Goal: Transaction & Acquisition: Purchase product/service

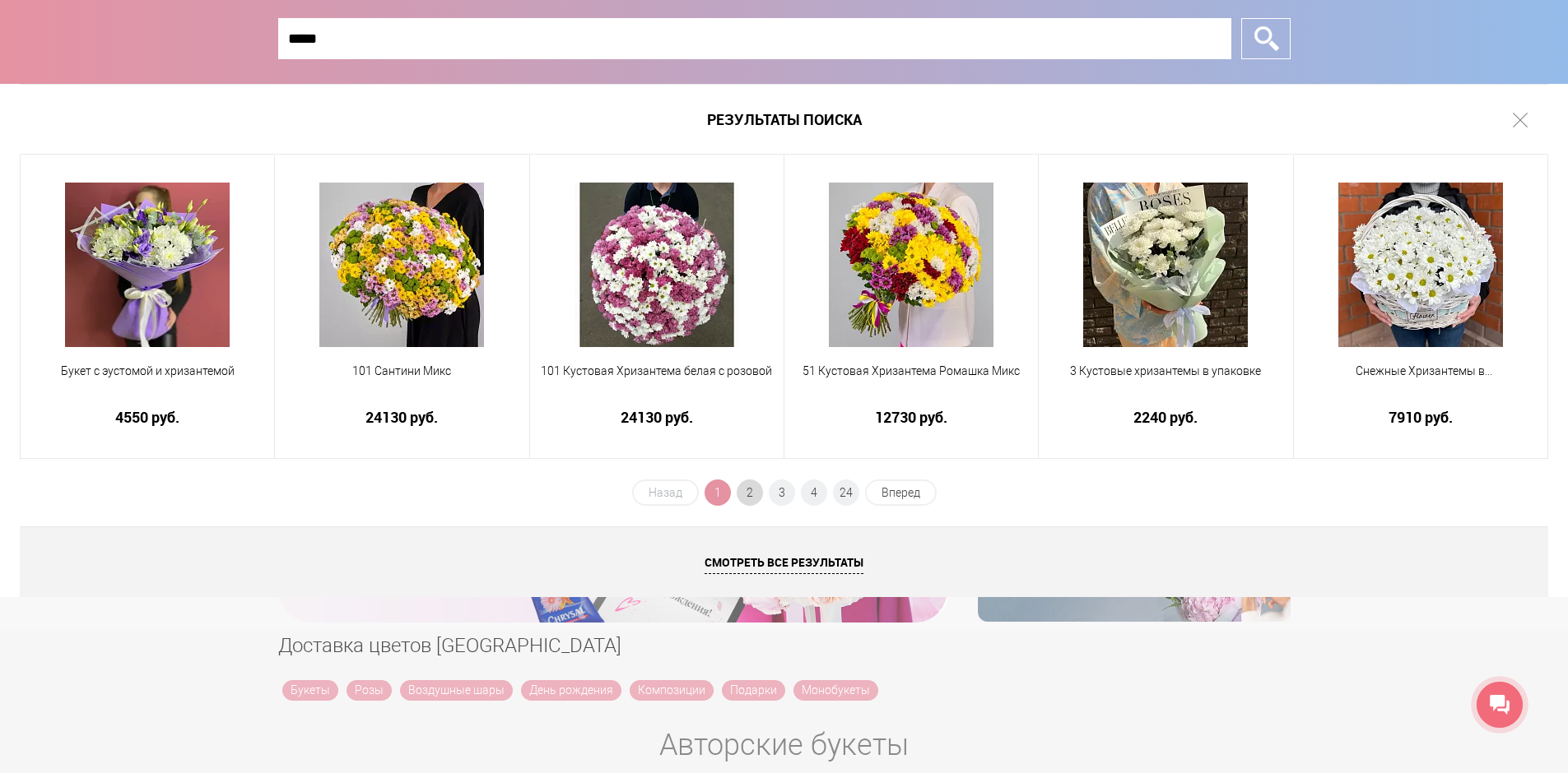
type input "*****"
click at [746, 493] on span "2" at bounding box center [750, 493] width 26 height 26
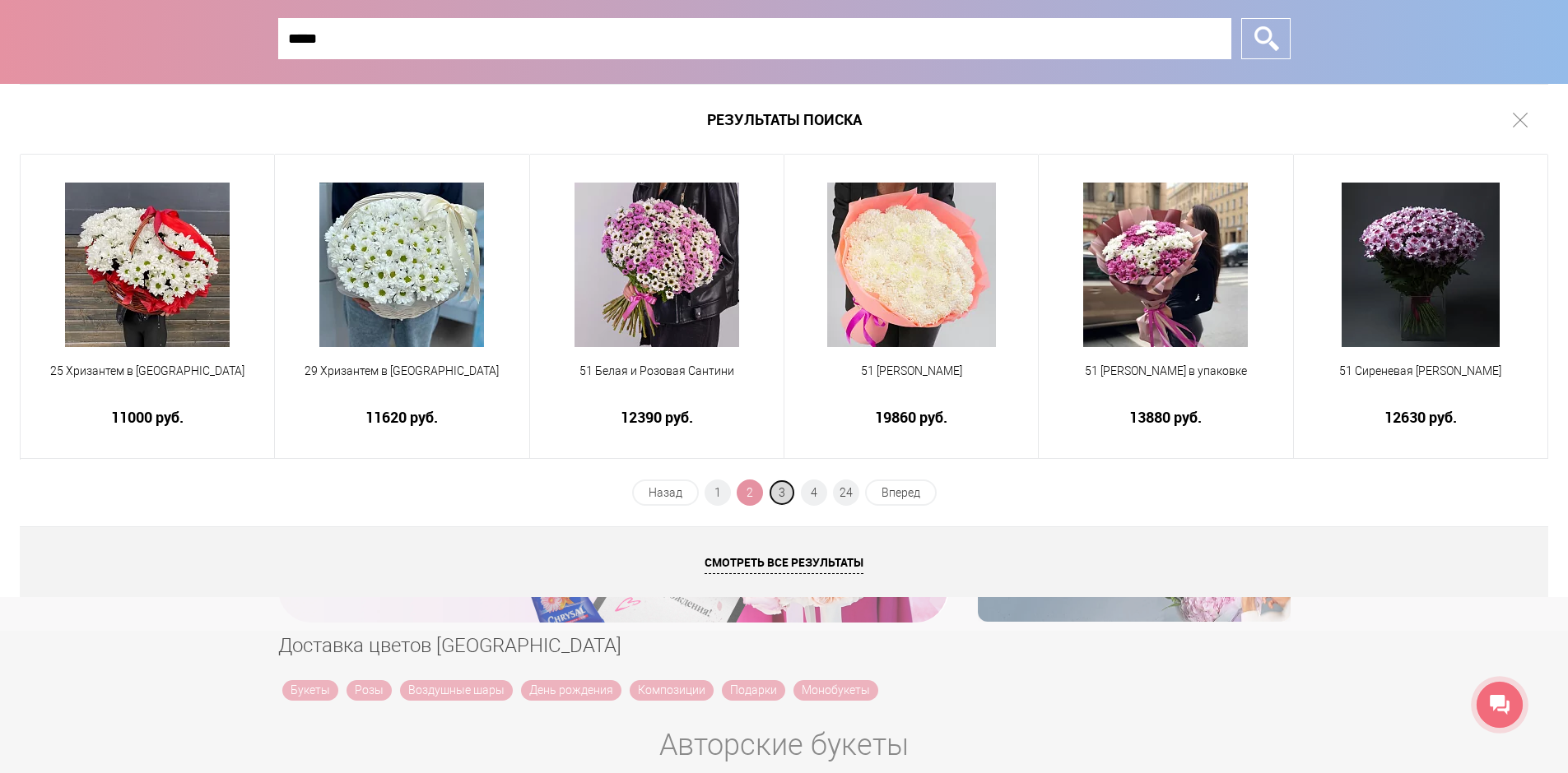
click at [780, 492] on span "3" at bounding box center [782, 493] width 26 height 26
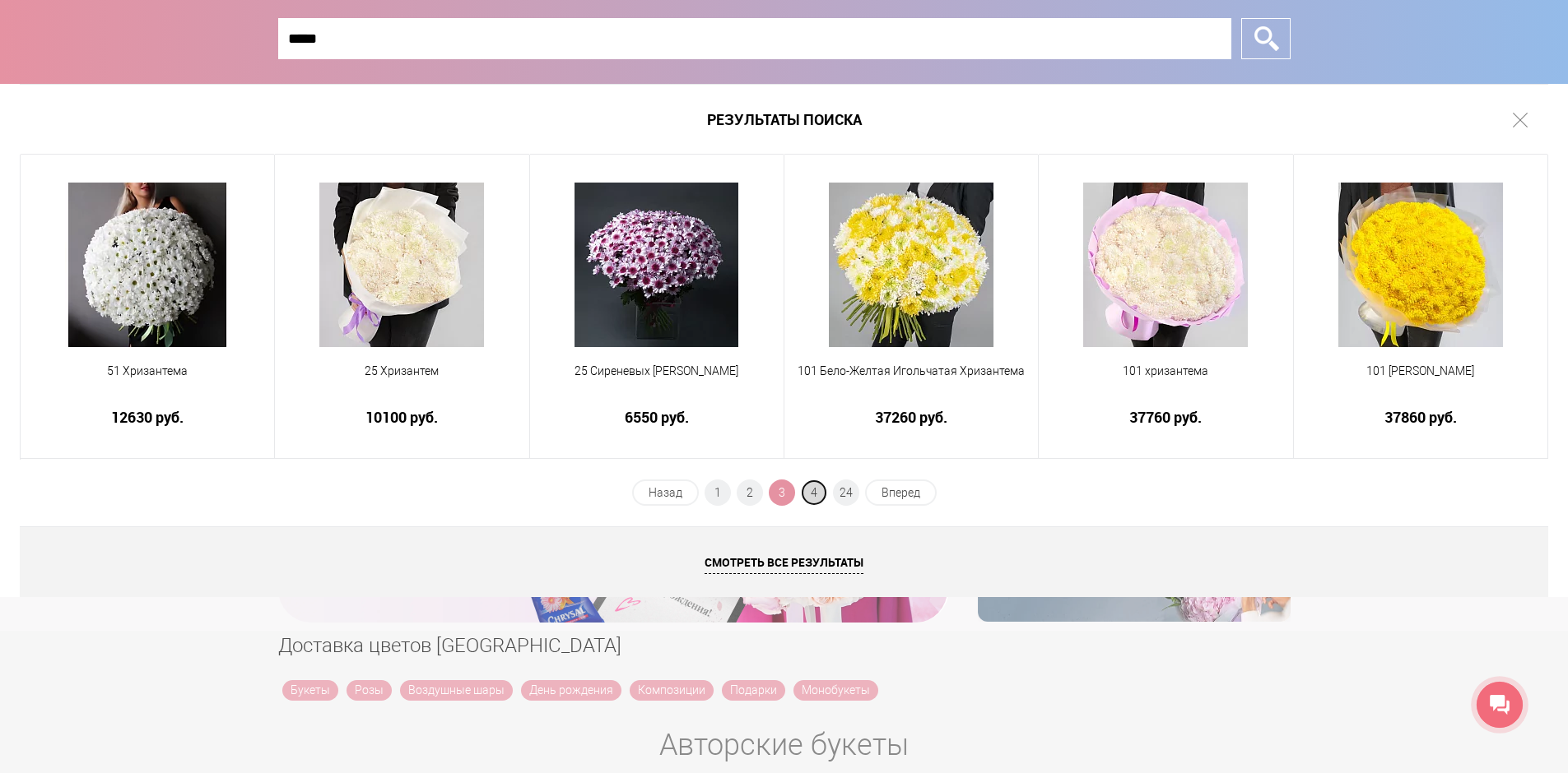
click at [819, 494] on span "4" at bounding box center [814, 493] width 26 height 26
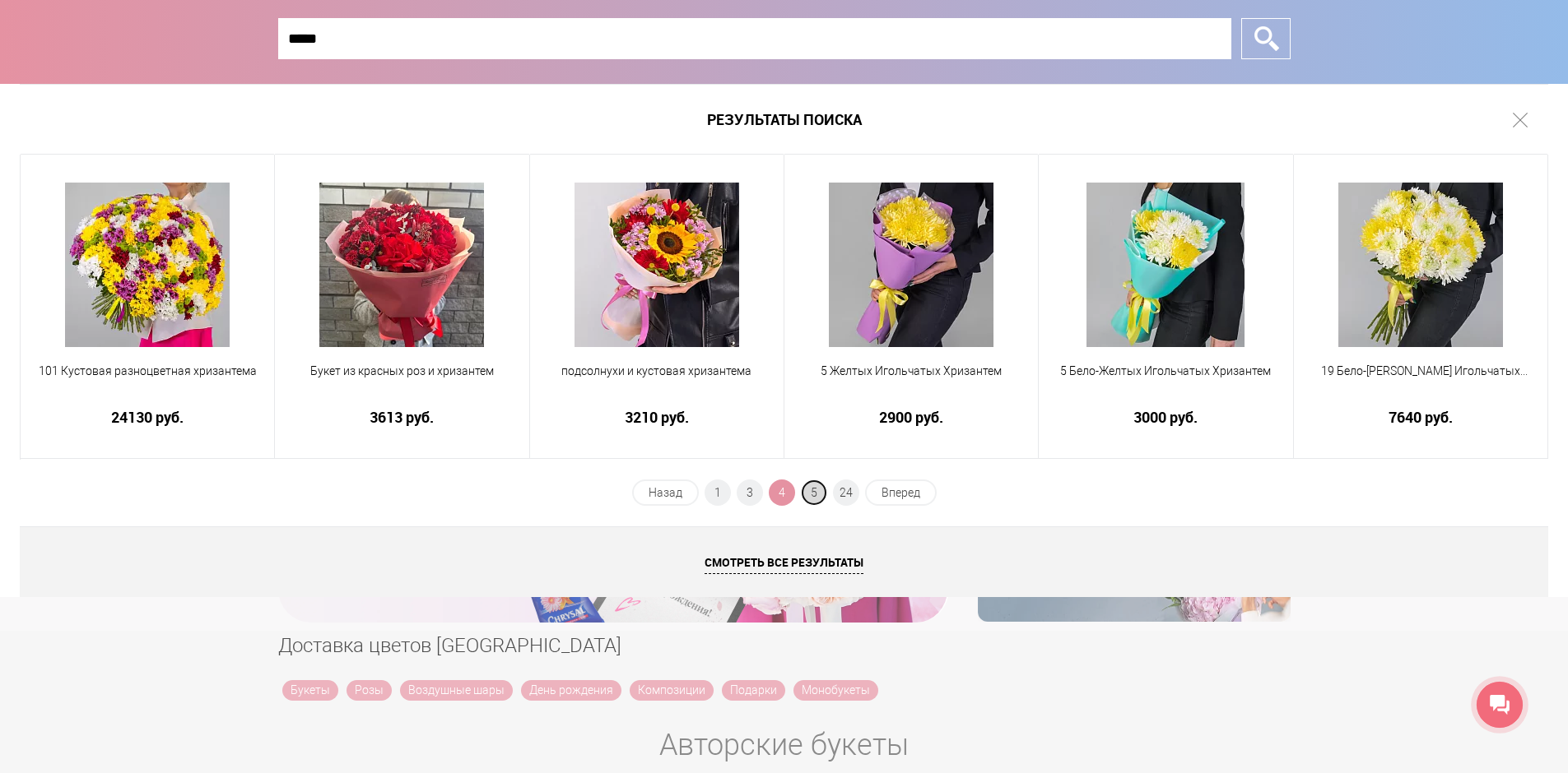
click at [810, 490] on span "5" at bounding box center [814, 493] width 26 height 26
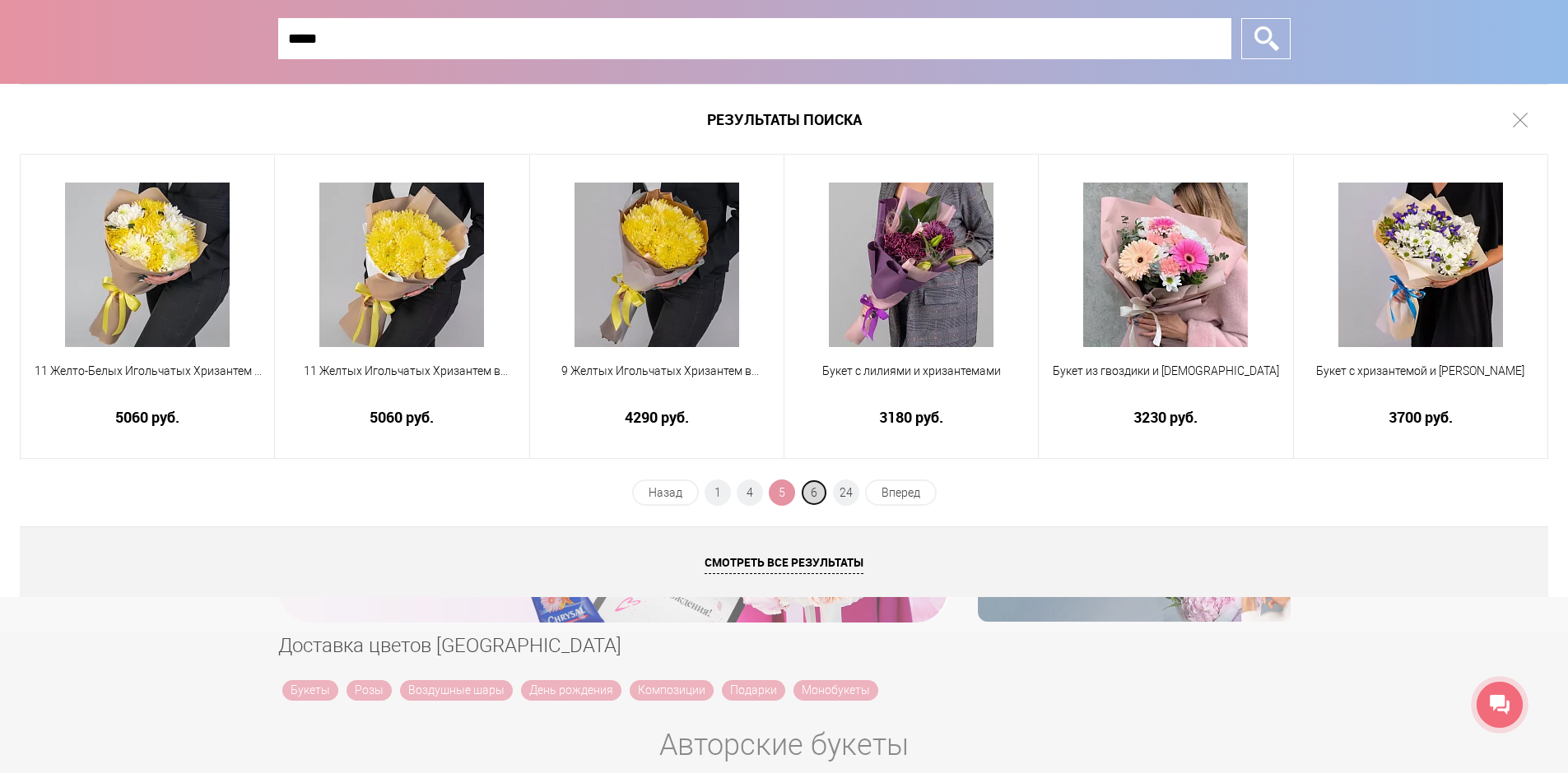
click at [818, 488] on span "6" at bounding box center [814, 493] width 26 height 26
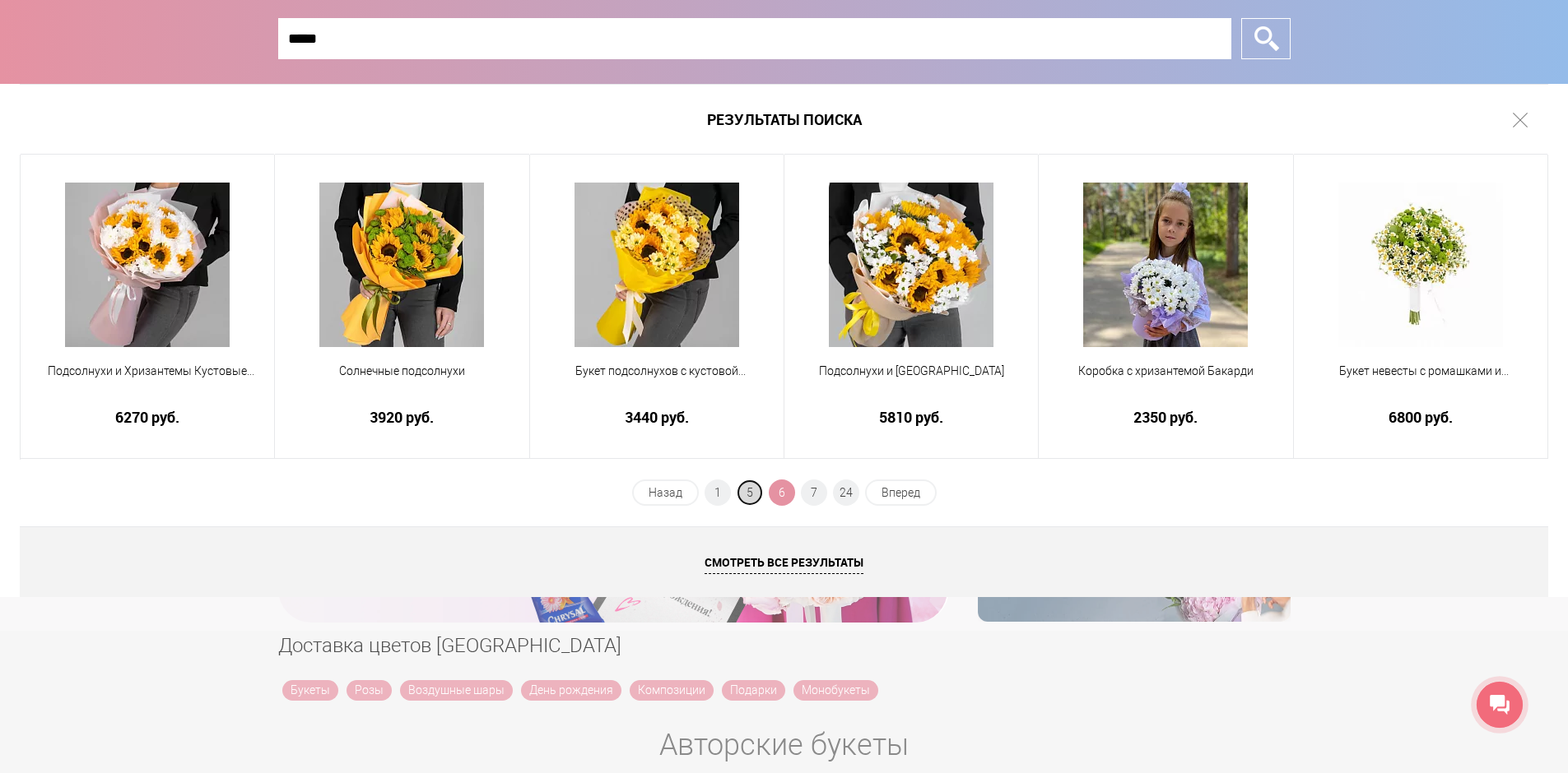
click at [748, 494] on span "5" at bounding box center [750, 493] width 26 height 26
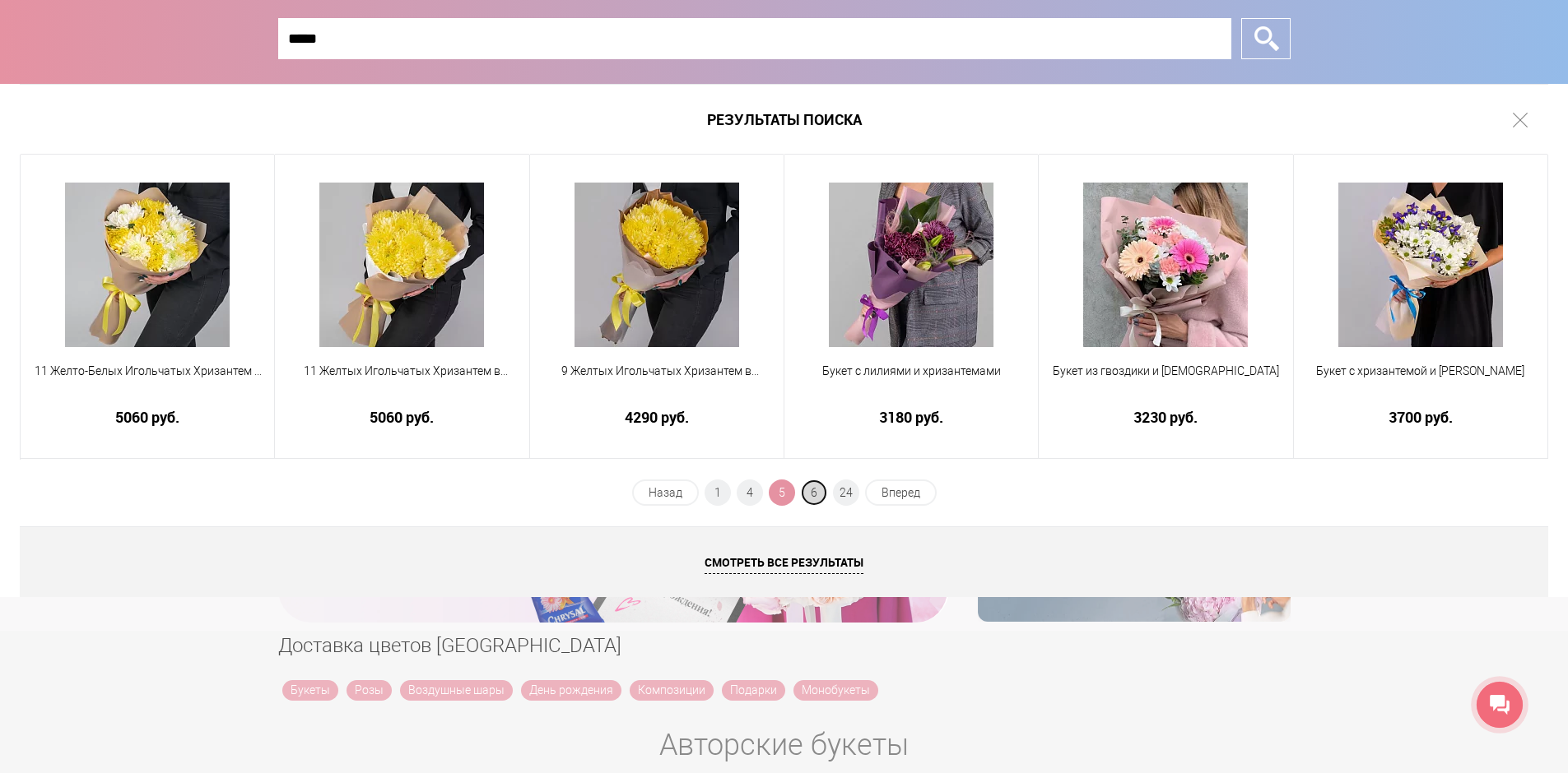
click at [809, 496] on span "6" at bounding box center [814, 493] width 26 height 26
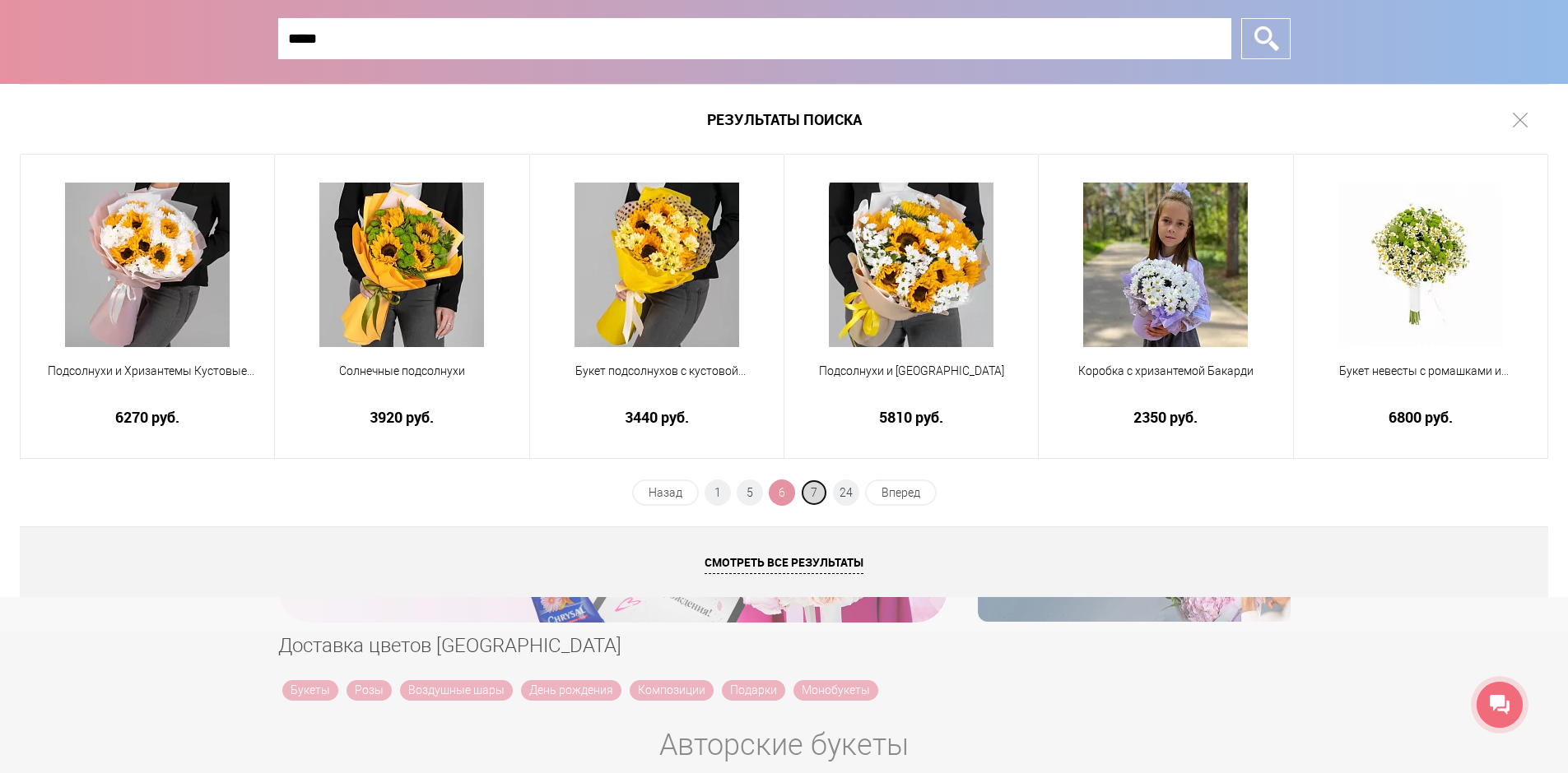
click at [813, 495] on span "7" at bounding box center [814, 493] width 26 height 26
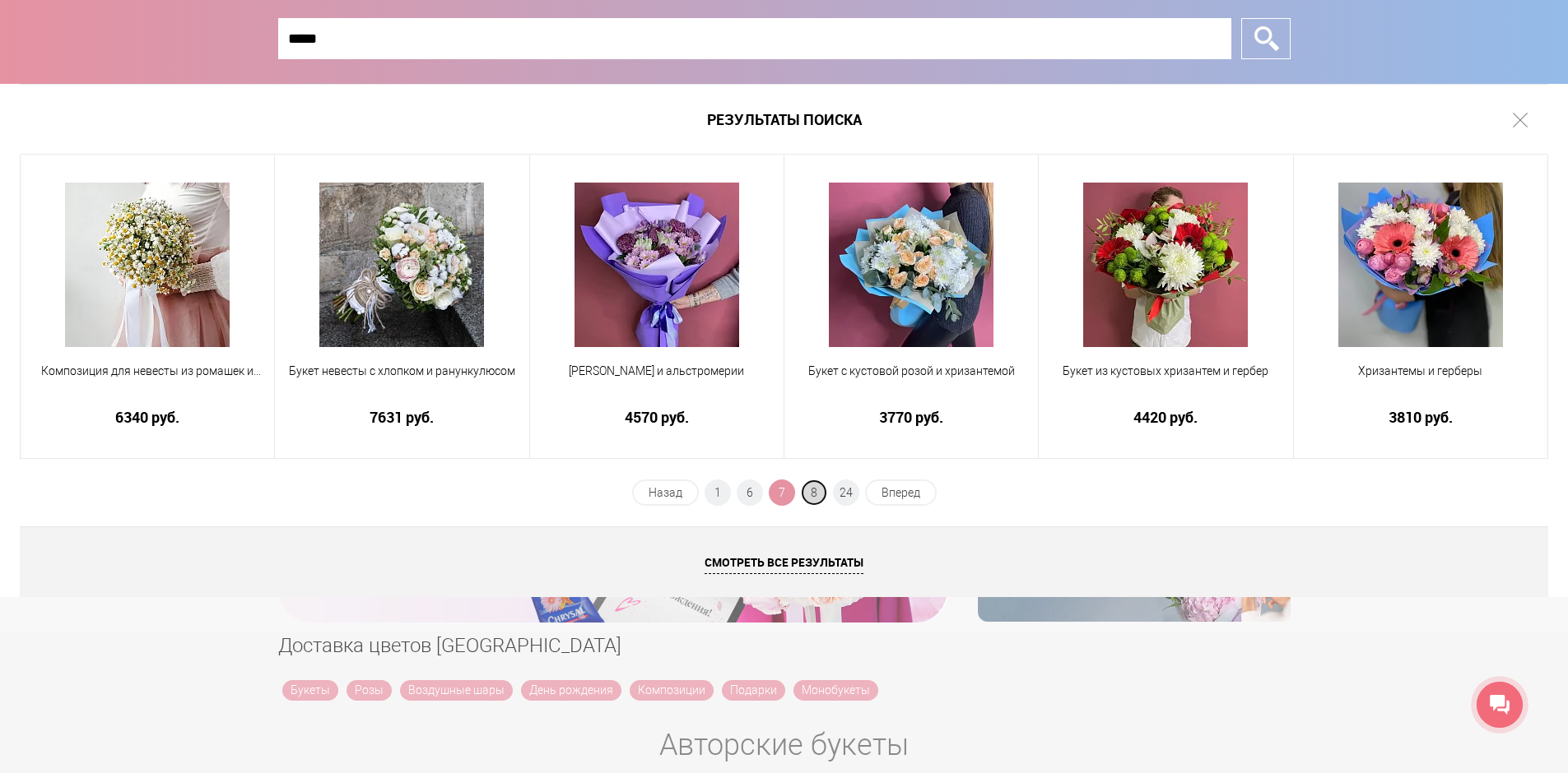
click at [814, 493] on span "8" at bounding box center [814, 493] width 26 height 26
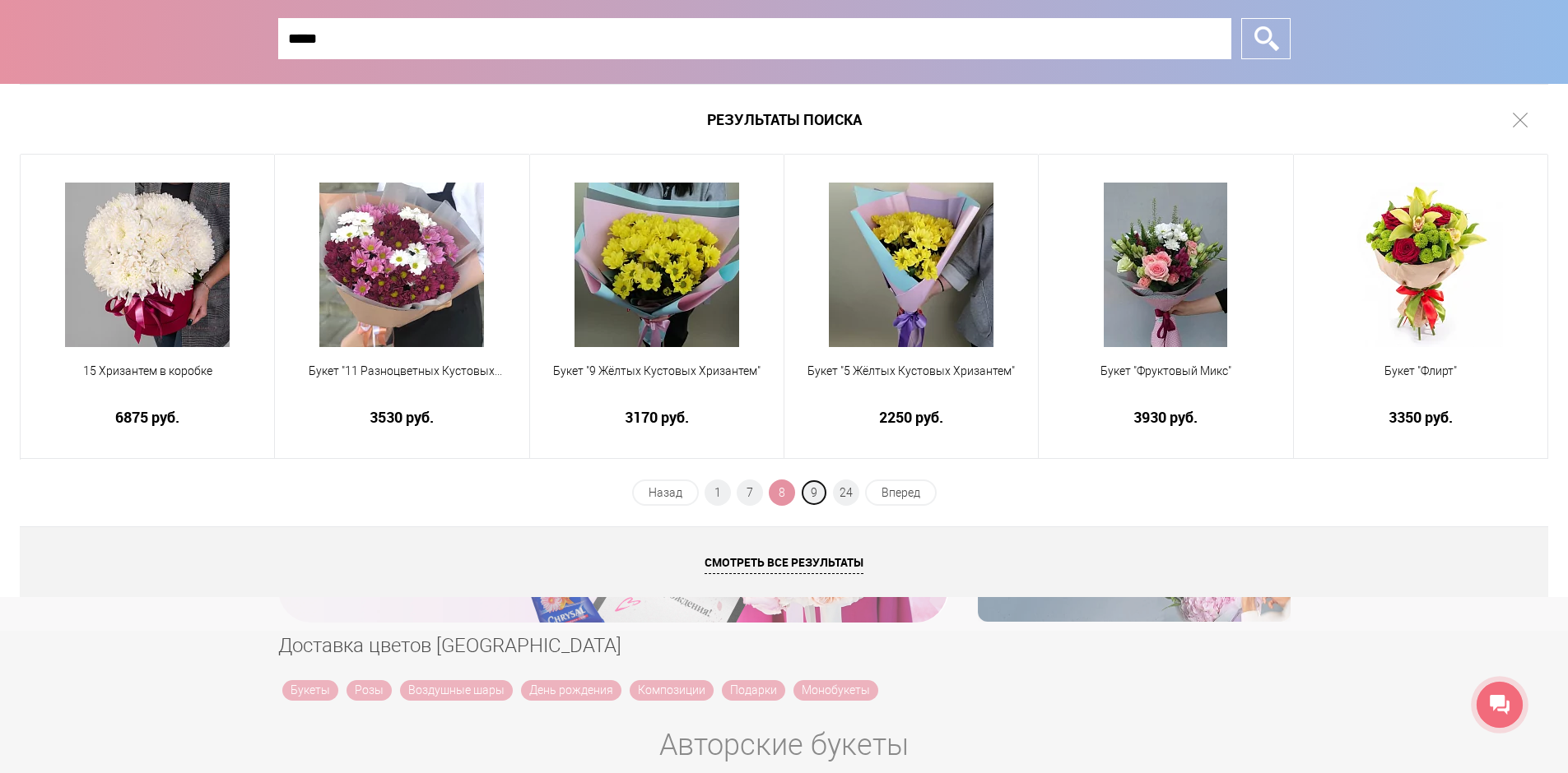
click at [814, 490] on span "9" at bounding box center [814, 493] width 26 height 26
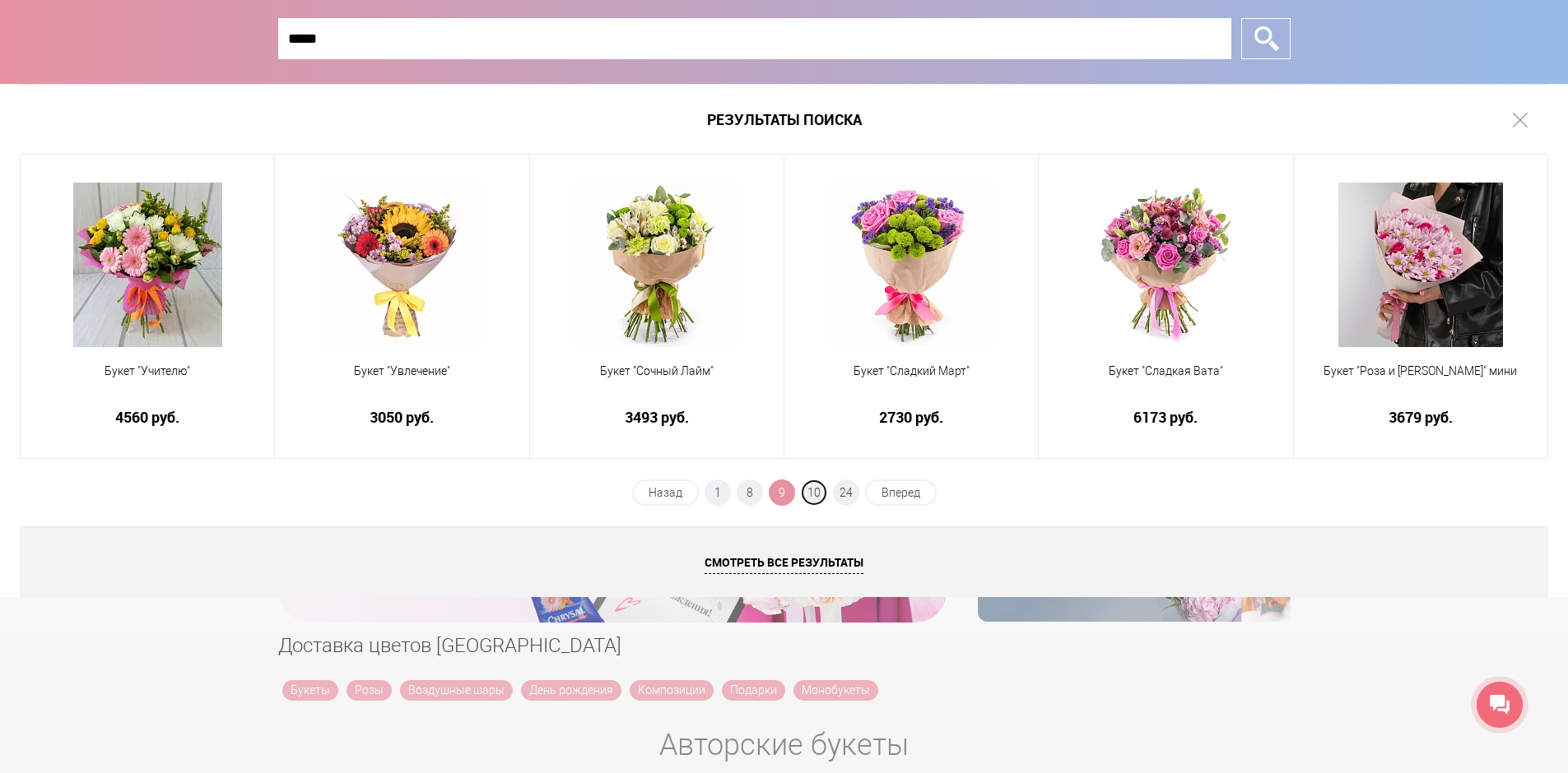
click at [814, 490] on span "10" at bounding box center [814, 493] width 26 height 26
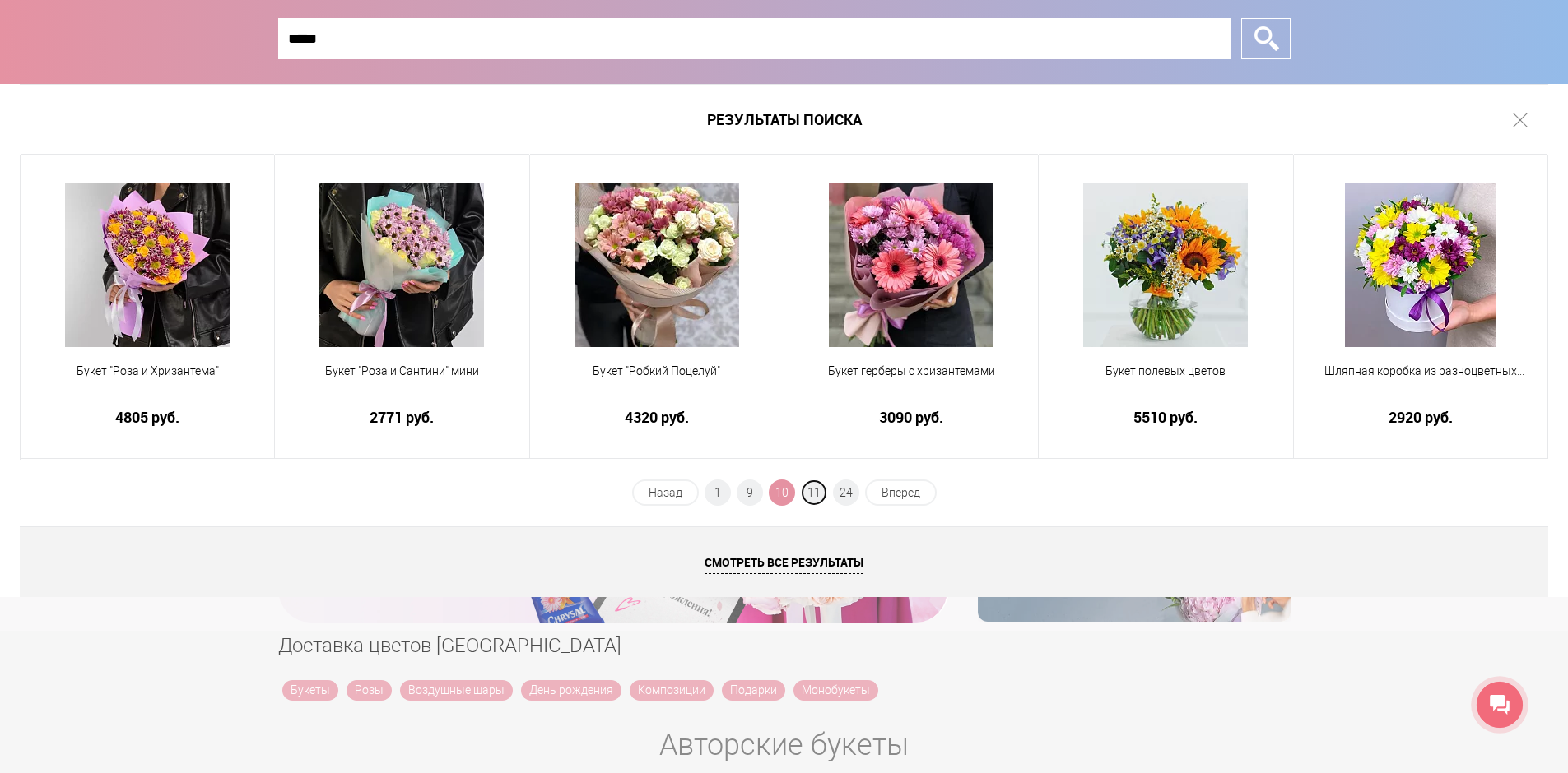
click at [814, 497] on span "11" at bounding box center [814, 493] width 26 height 26
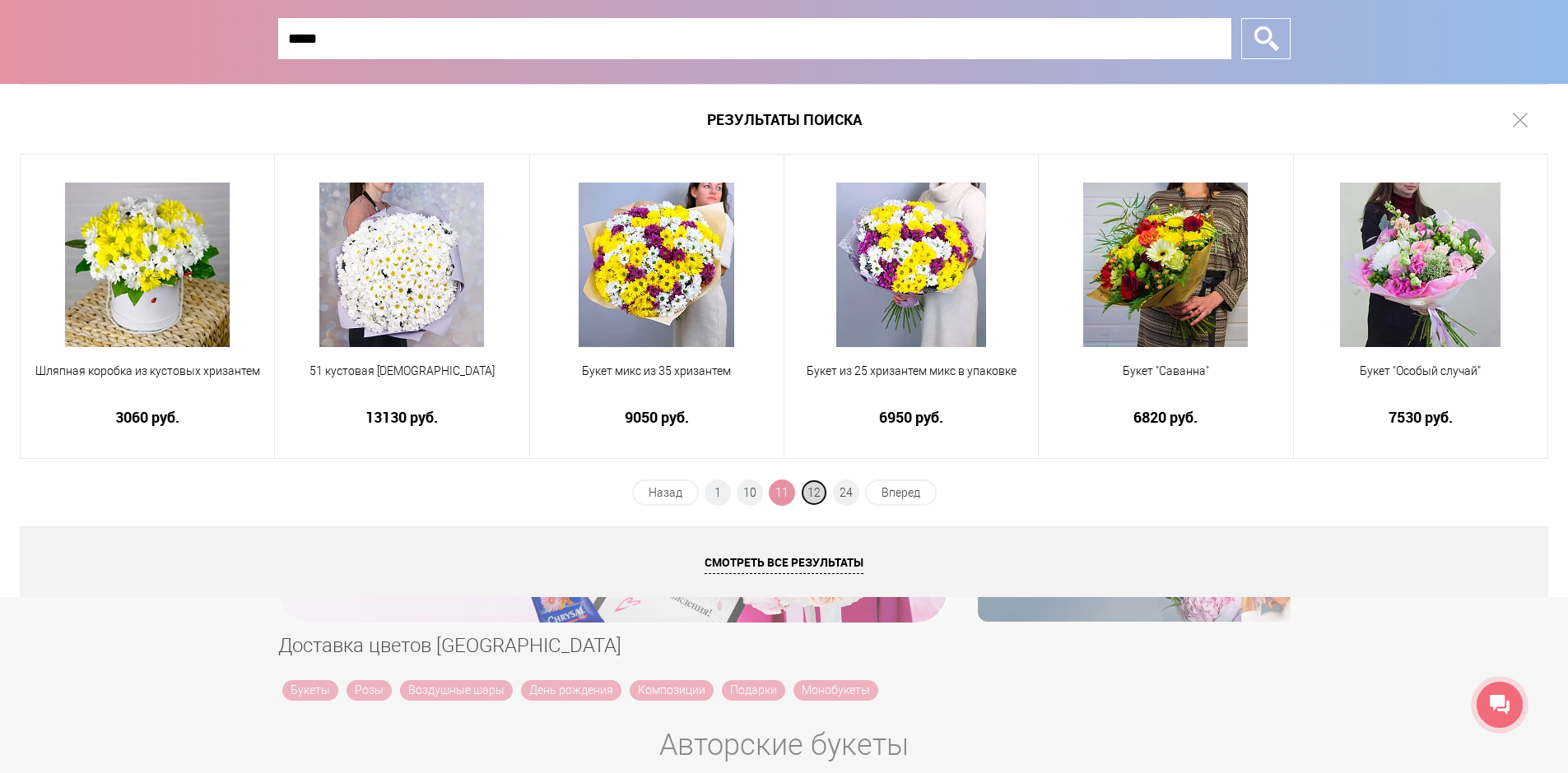
click at [814, 497] on span "12" at bounding box center [814, 493] width 26 height 26
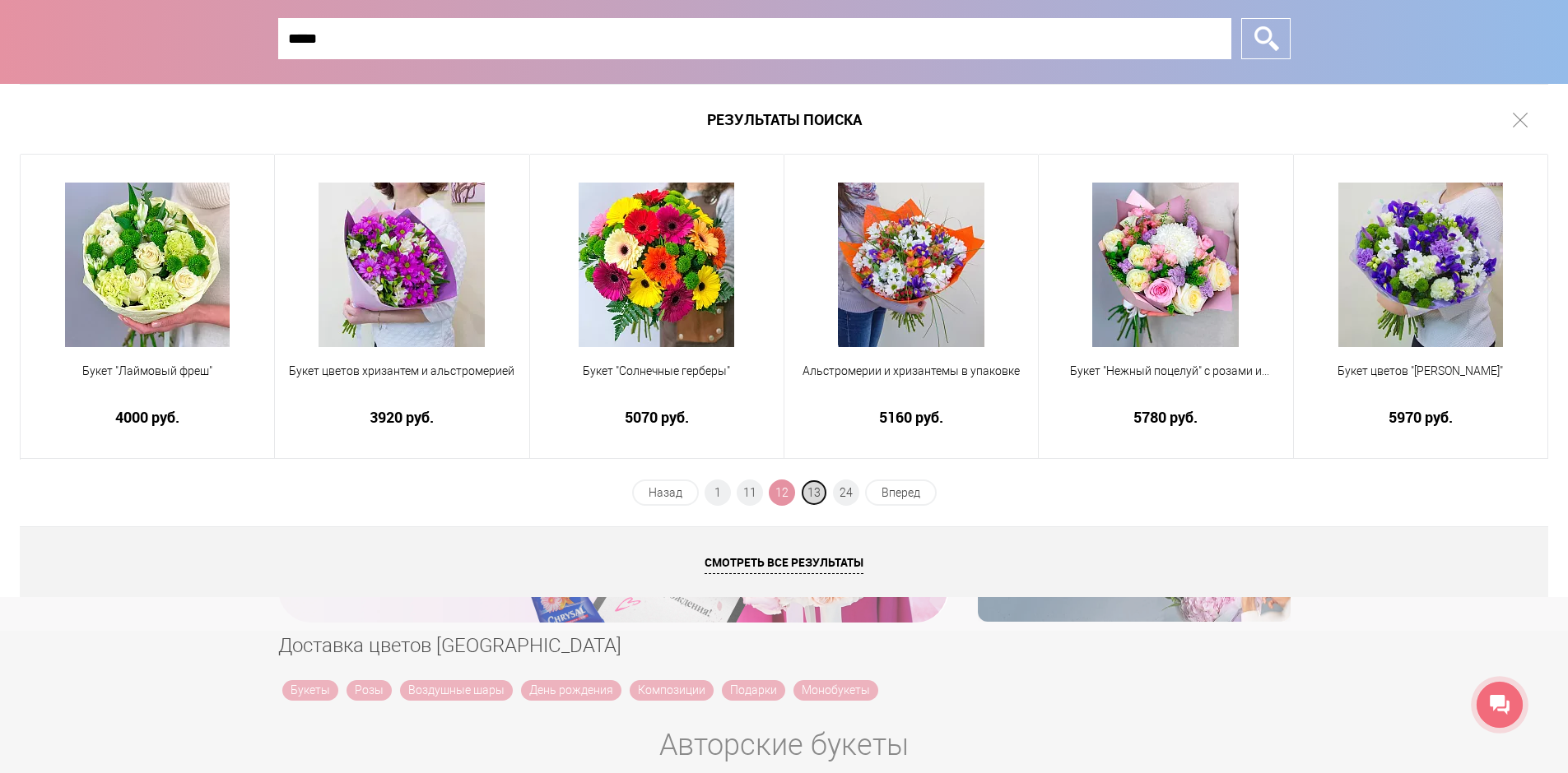
click at [814, 492] on span "13" at bounding box center [814, 493] width 26 height 26
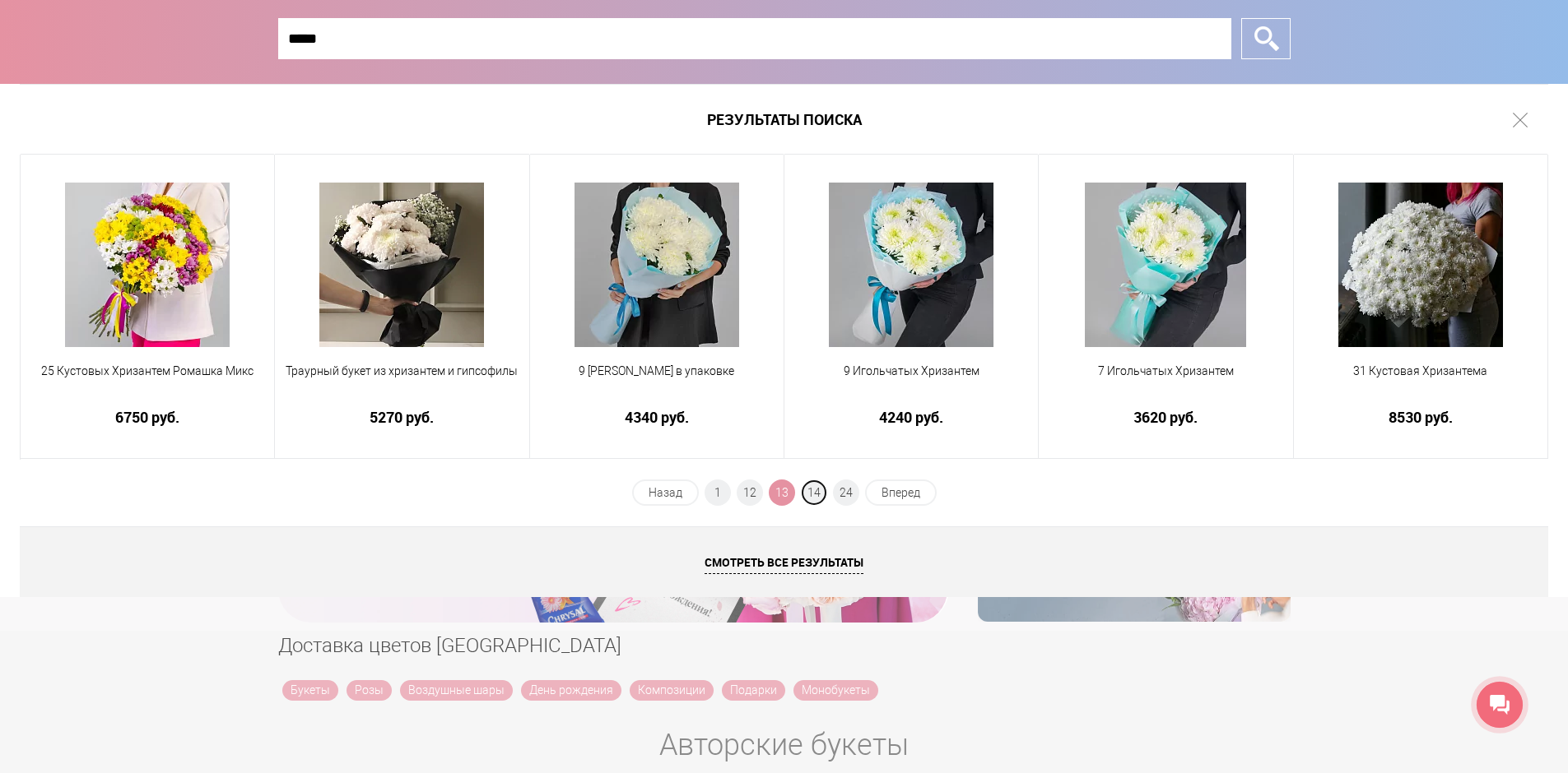
click at [814, 492] on span "14" at bounding box center [814, 493] width 26 height 26
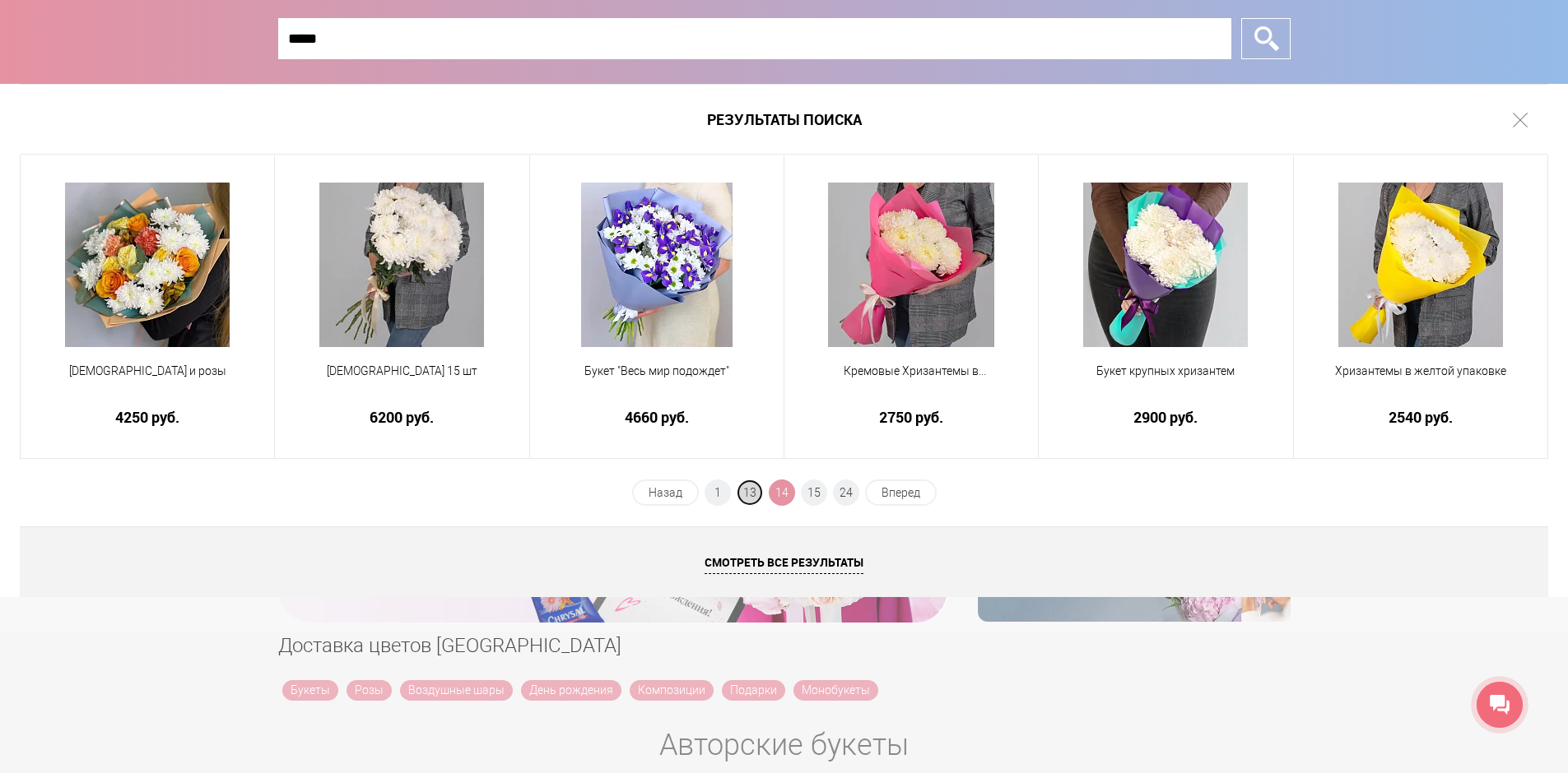
click at [752, 493] on span "13" at bounding box center [750, 493] width 26 height 26
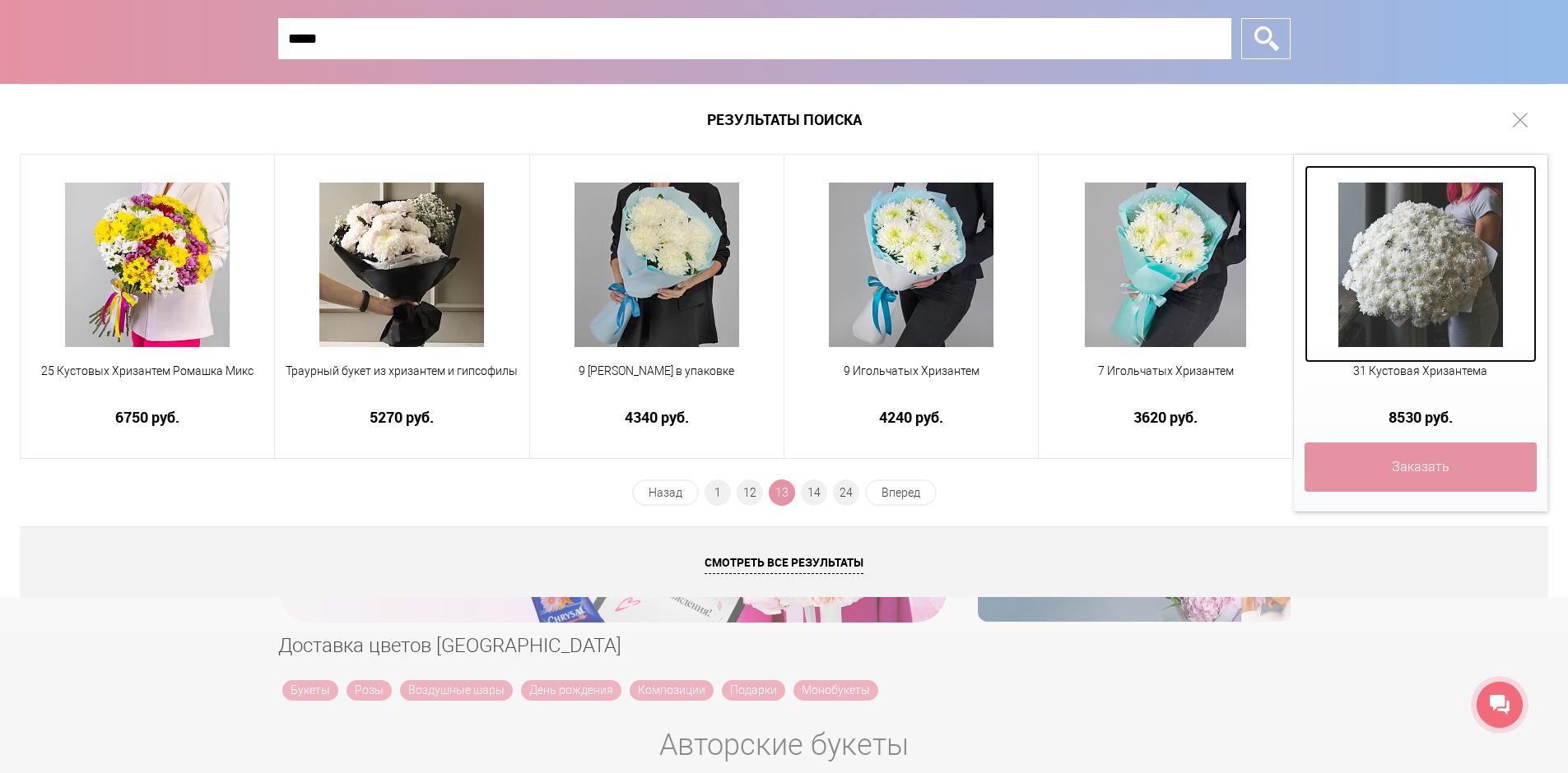
click at [1427, 259] on img at bounding box center [1420, 264] width 164 height 164
